Goal: Transaction & Acquisition: Book appointment/travel/reservation

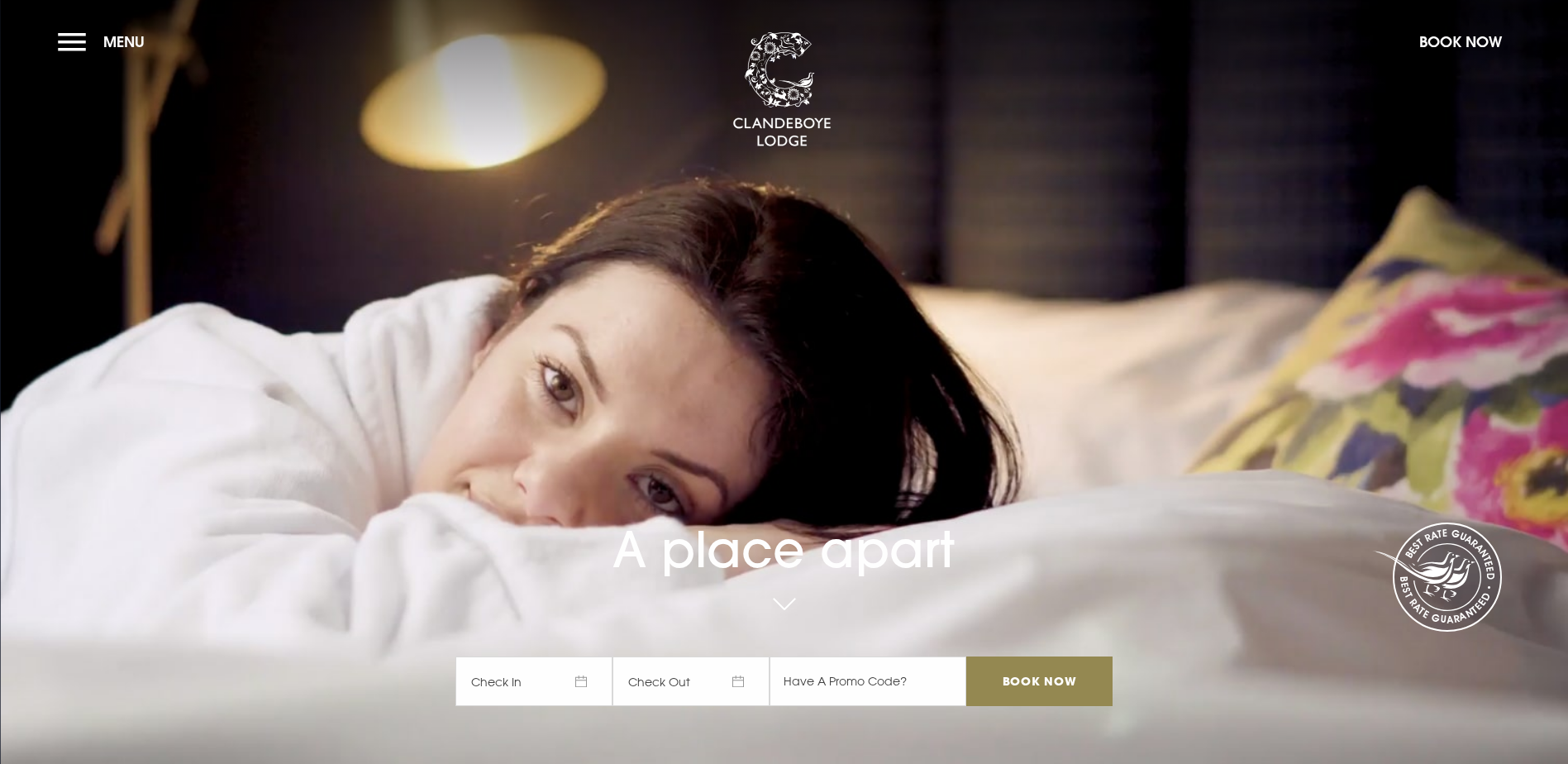
click at [589, 656] on span "Check In" at bounding box center [534, 680] width 157 height 49
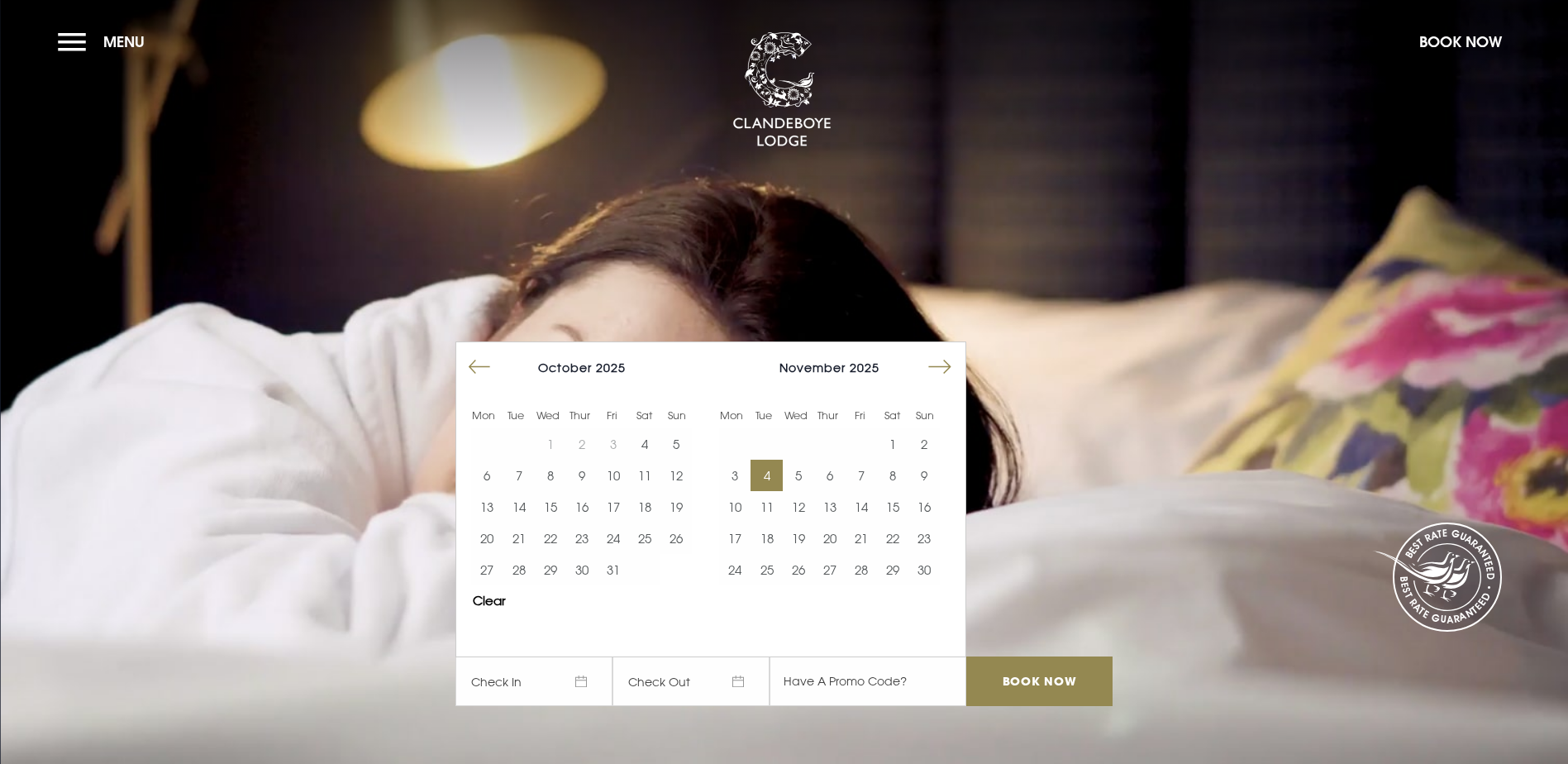
click at [779, 460] on button "4" at bounding box center [766, 476] width 32 height 32
click at [745, 656] on span "05/11/2025" at bounding box center [690, 680] width 157 height 49
click at [831, 460] on button "6" at bounding box center [830, 476] width 32 height 32
drag, startPoint x: 1008, startPoint y: 585, endPoint x: 1219, endPoint y: 540, distance: 215.7
click at [1009, 656] on input "Book Now" at bounding box center [1039, 680] width 146 height 49
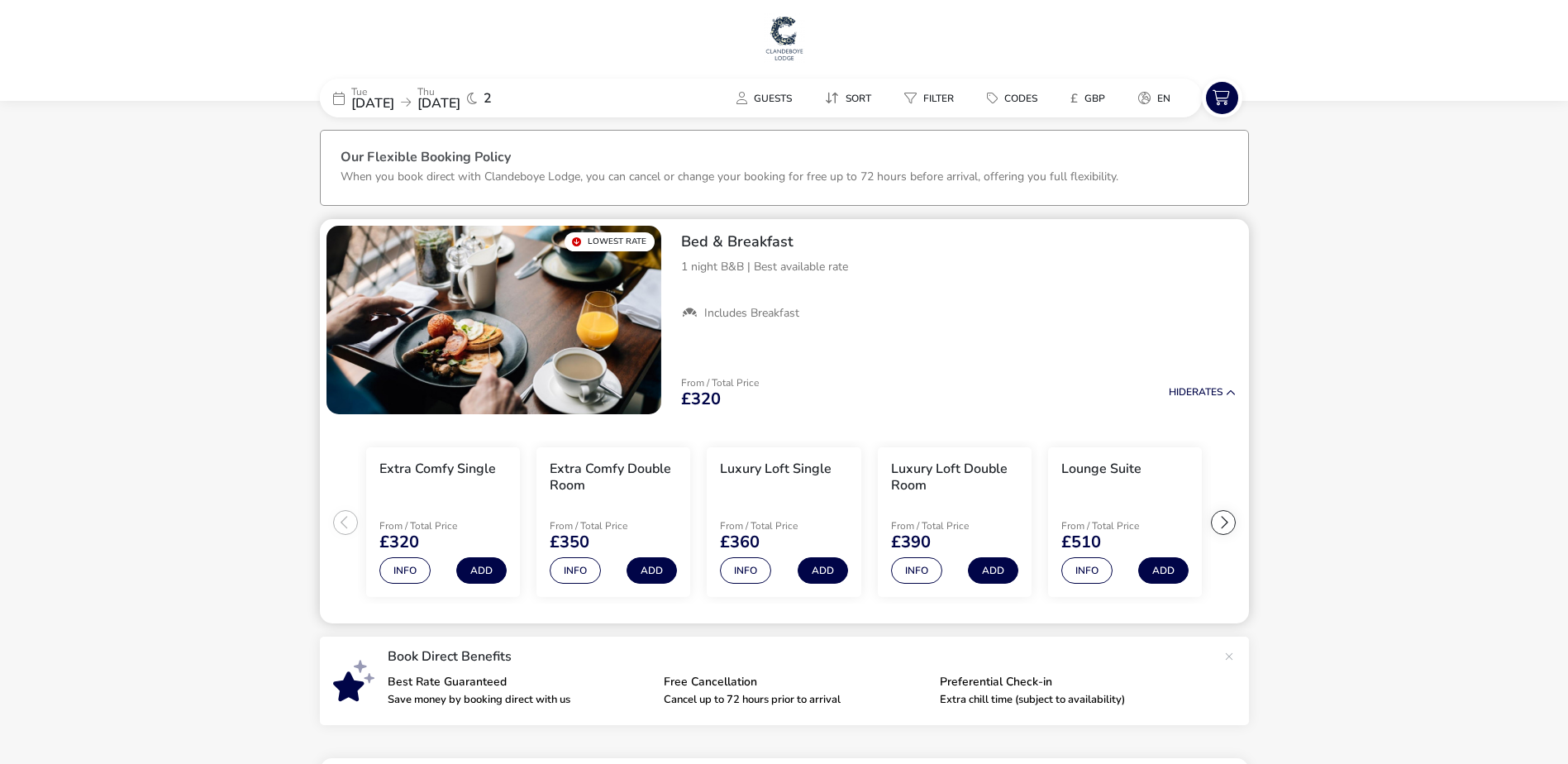
click at [1161, 369] on div "From / Total Price £320 Hide Rates" at bounding box center [958, 393] width 581 height 56
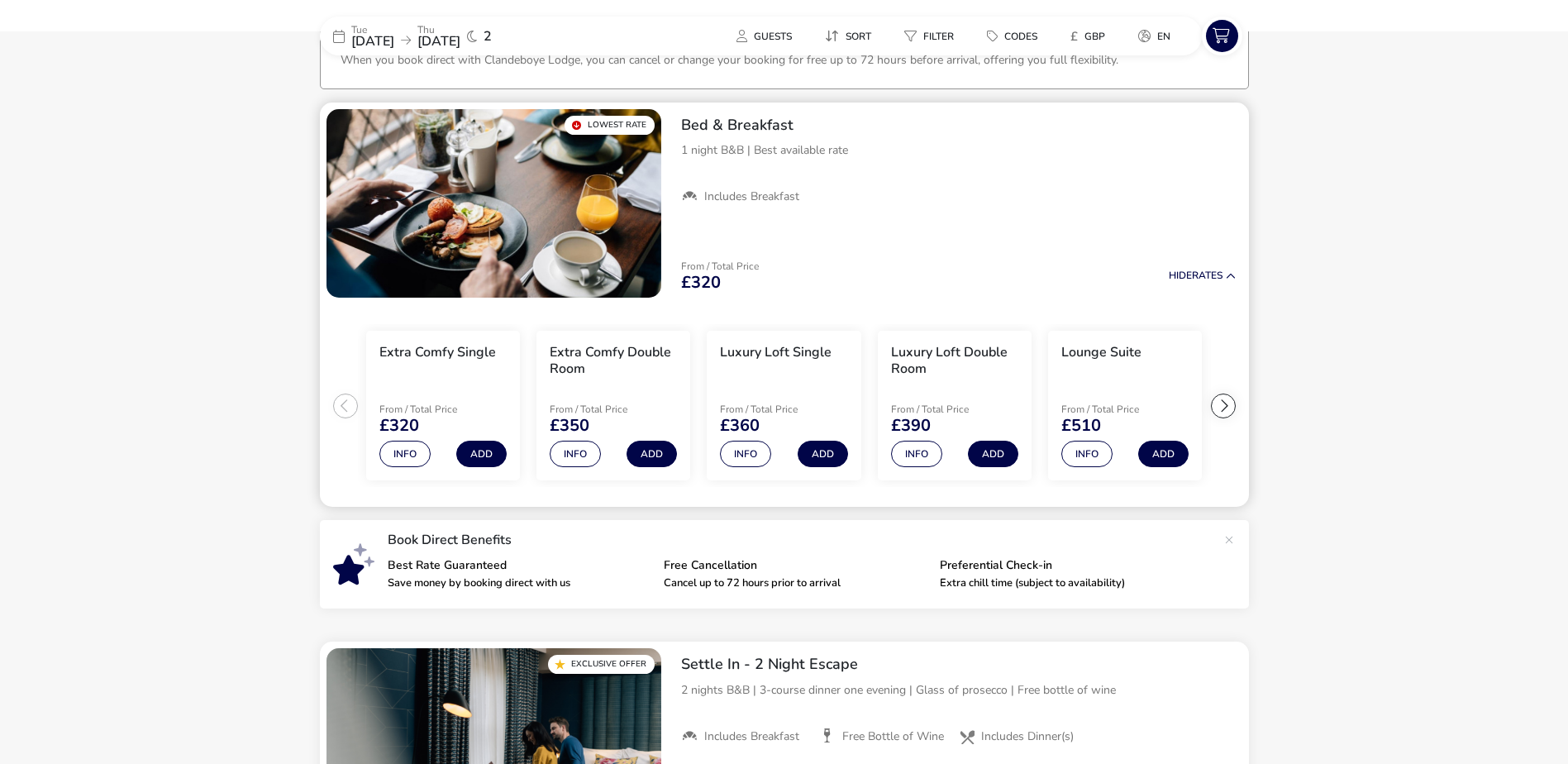
scroll to position [130, 0]
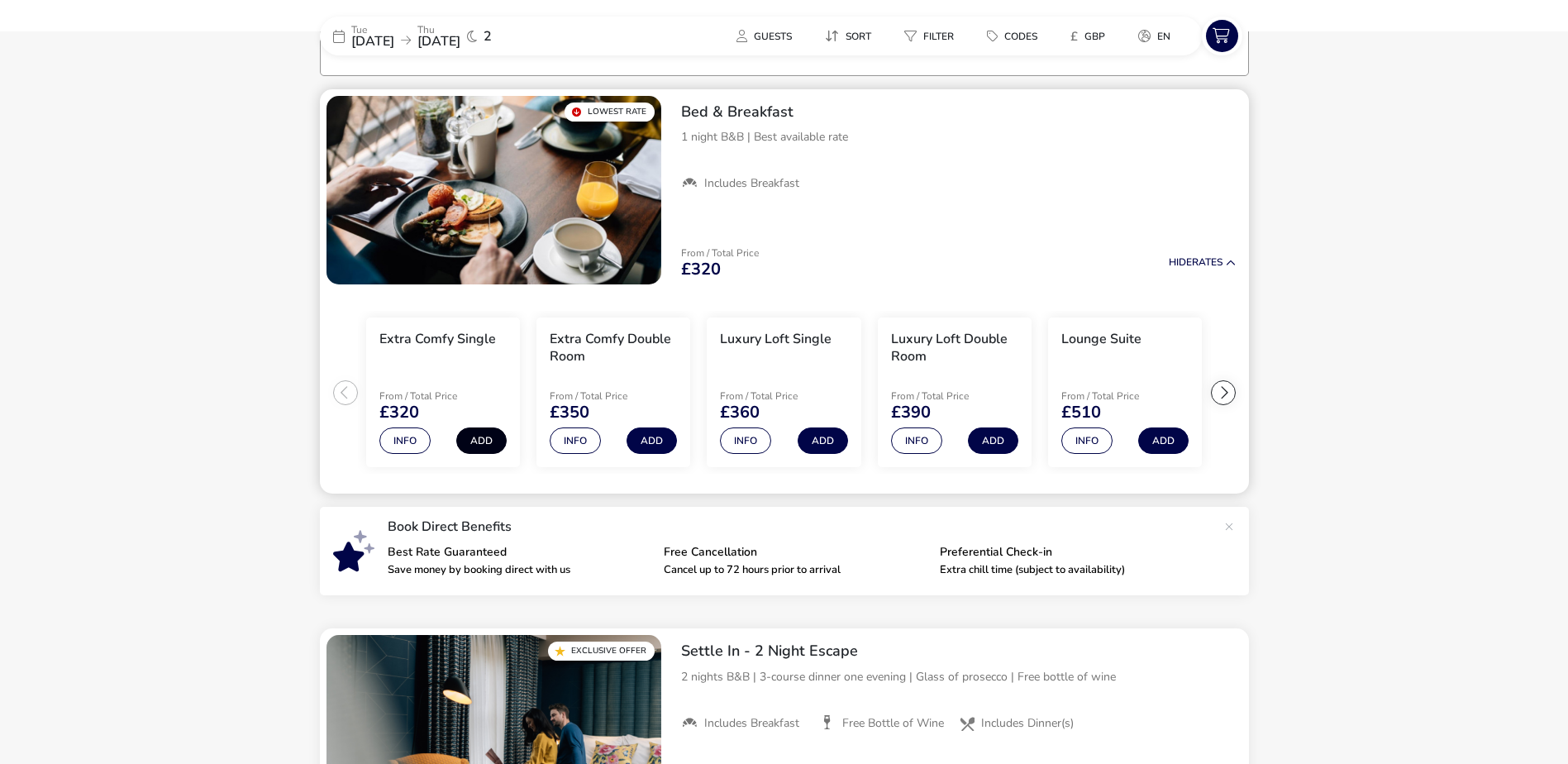
click at [476, 440] on button "Add" at bounding box center [481, 440] width 50 height 26
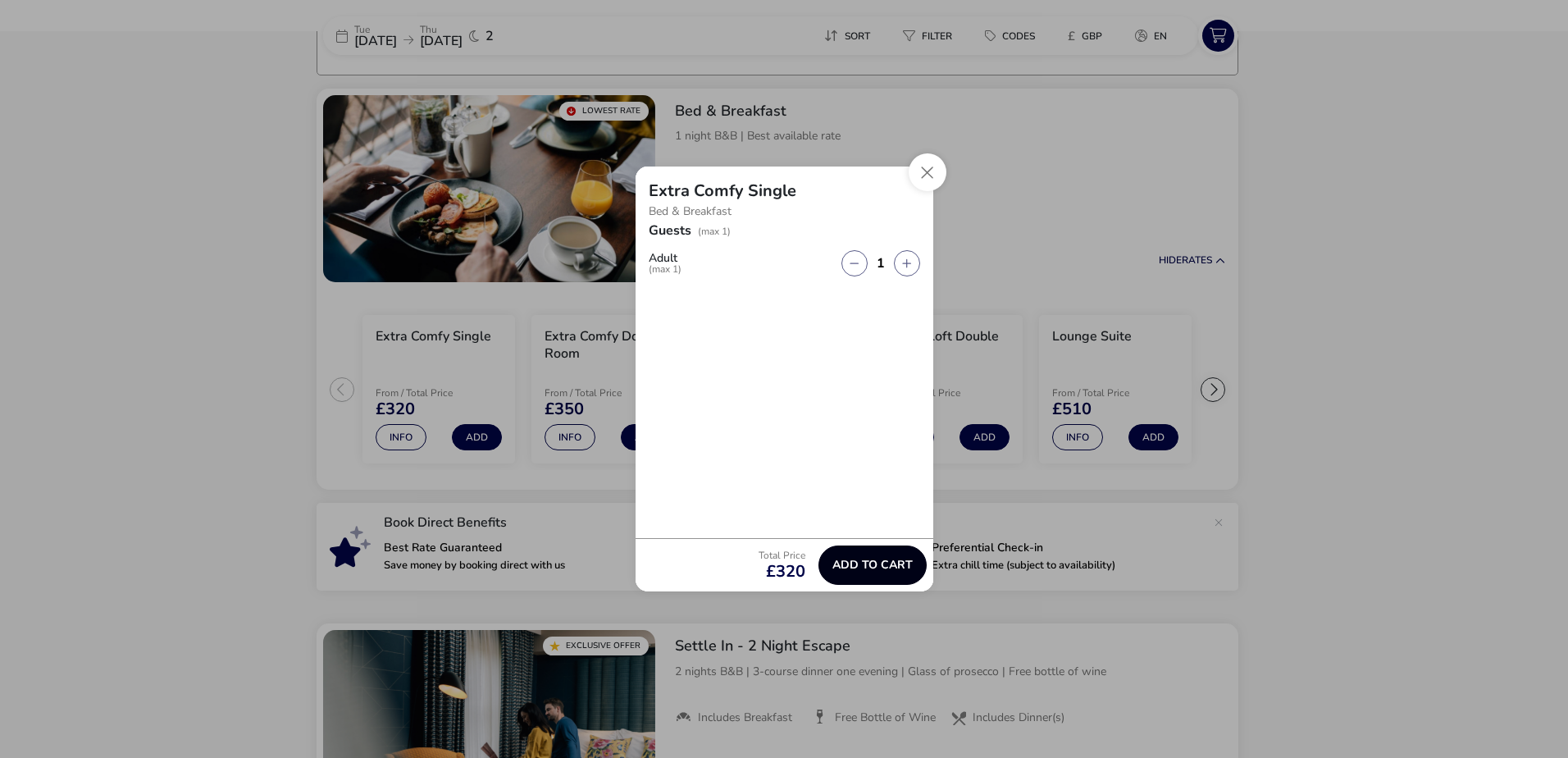
click at [880, 564] on span "Add to cart" at bounding box center [872, 564] width 81 height 12
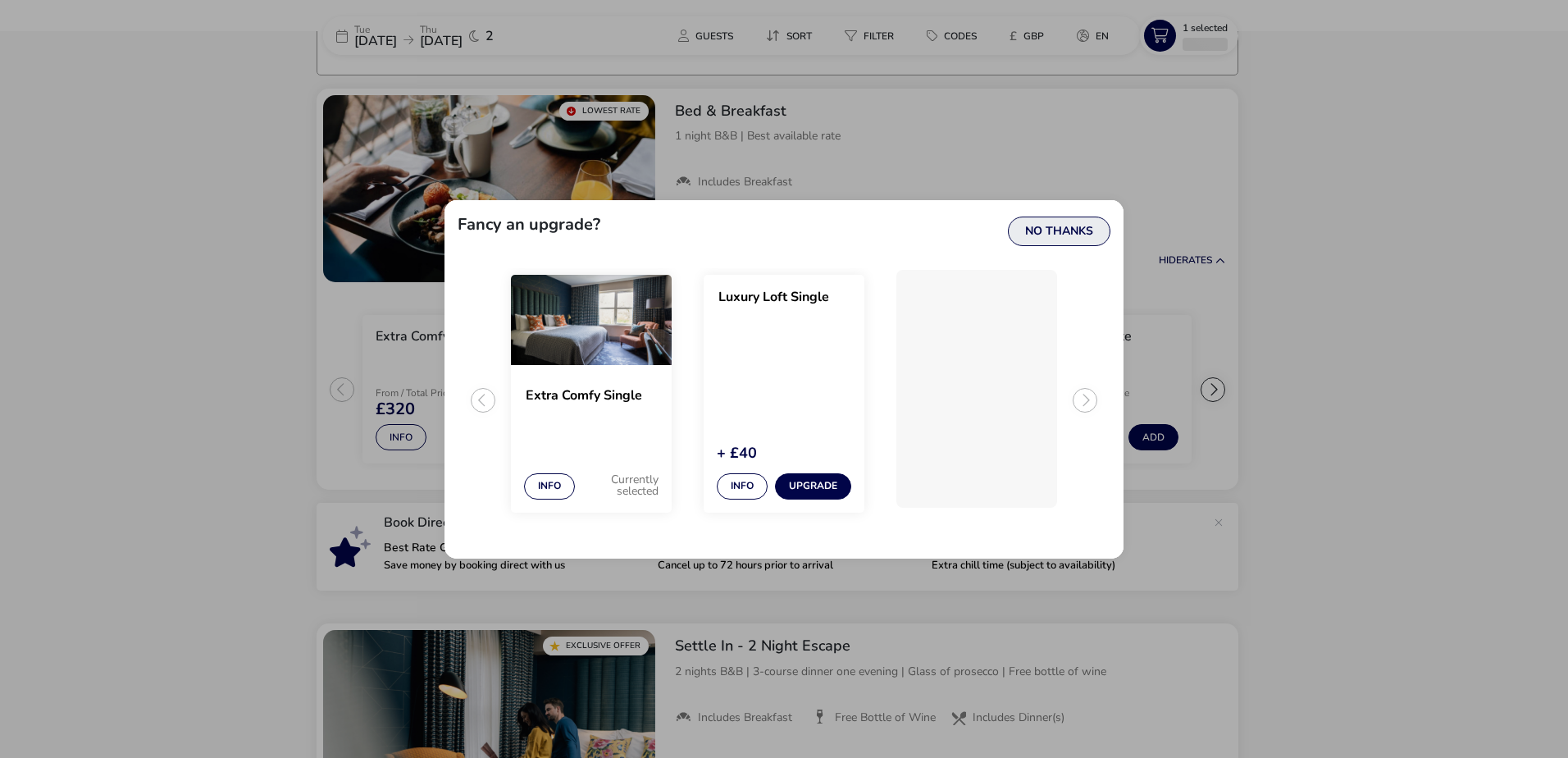
click at [1056, 226] on button "No Thanks" at bounding box center [1059, 231] width 103 height 30
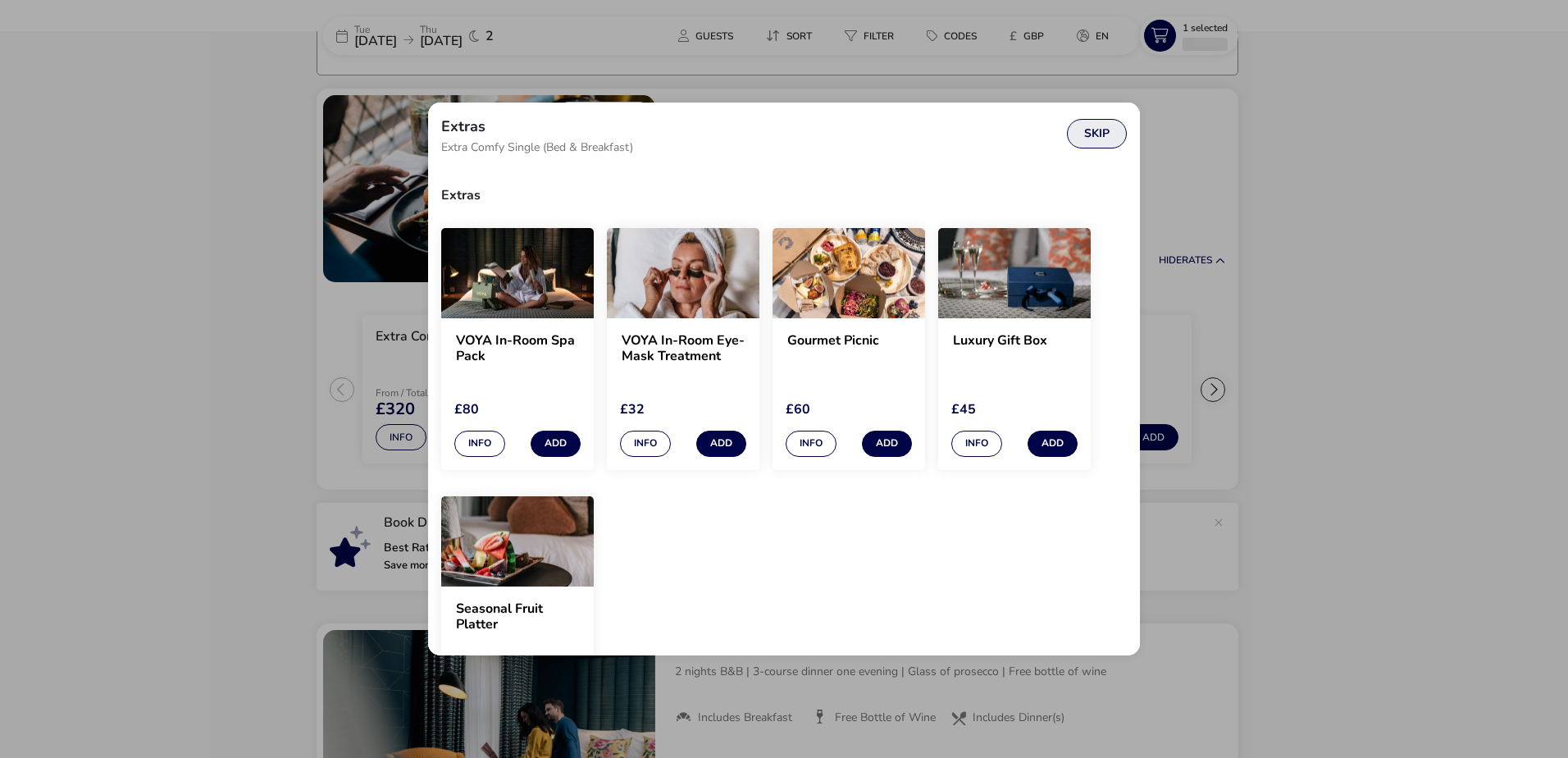
click at [1083, 140] on button "Skip" at bounding box center [1097, 133] width 60 height 30
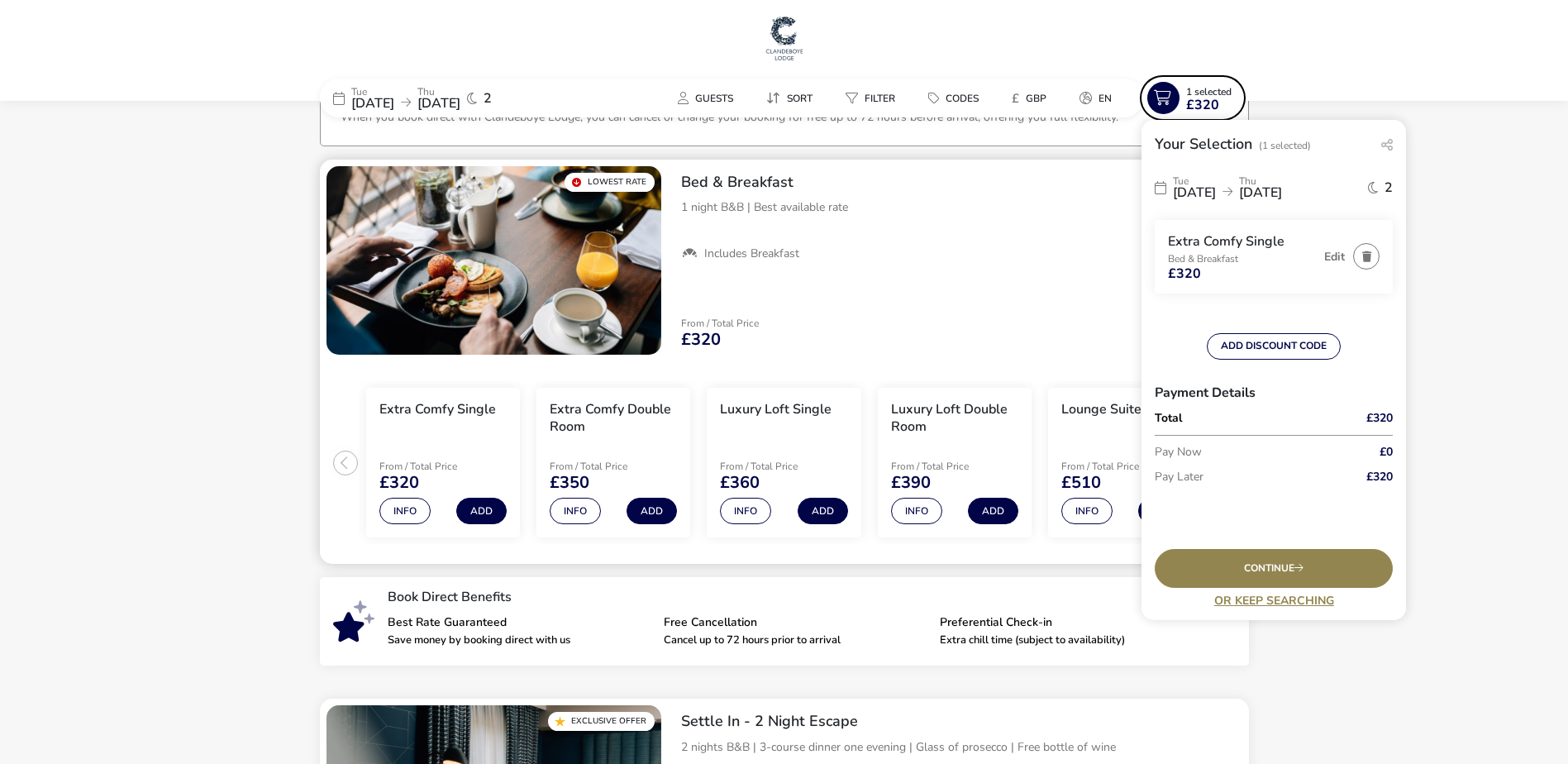
scroll to position [0, 0]
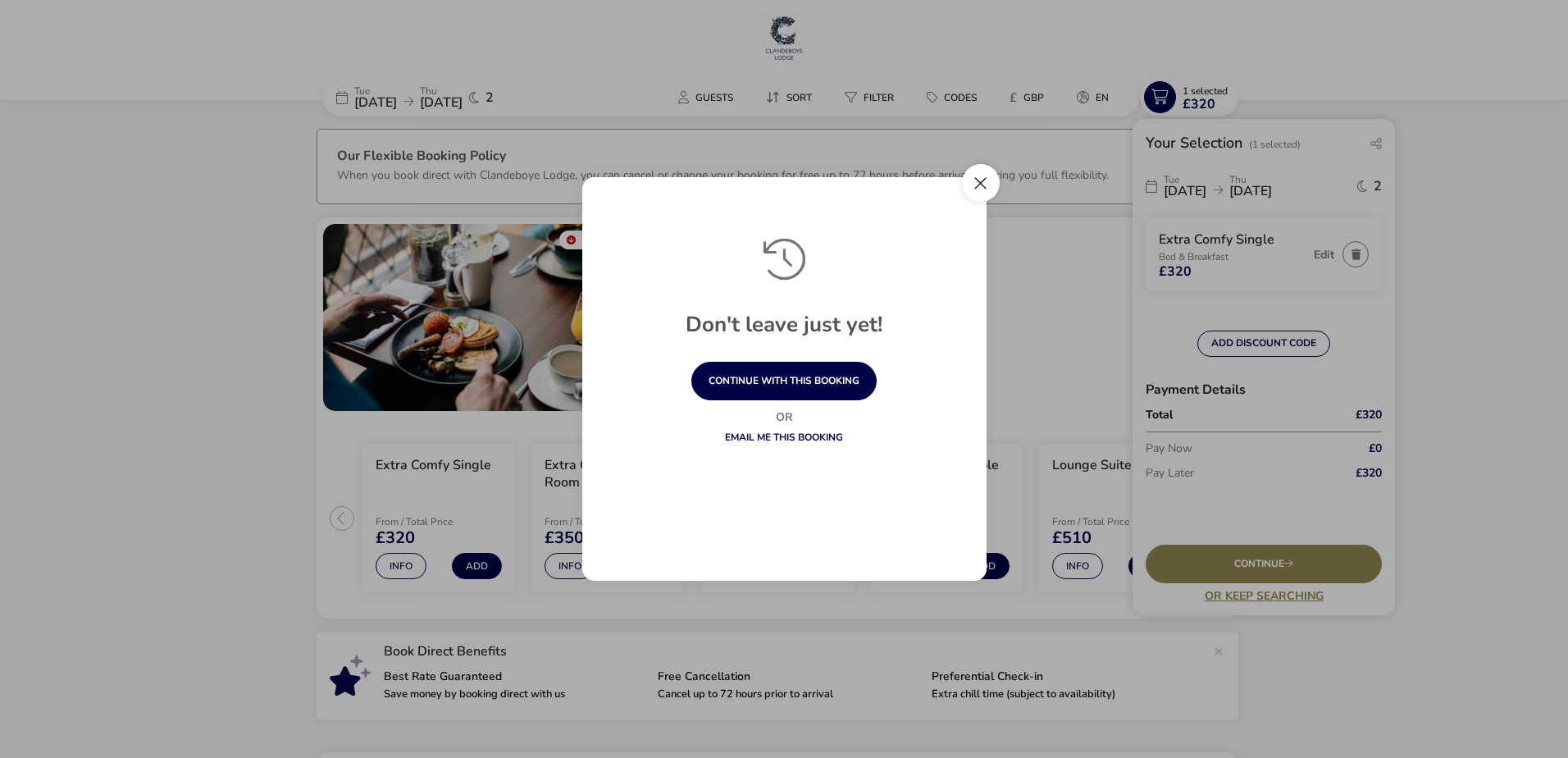
drag, startPoint x: 975, startPoint y: 188, endPoint x: 985, endPoint y: 187, distance: 10.0
click at [979, 187] on button "Close" at bounding box center [980, 182] width 38 height 38
